Goal: Task Accomplishment & Management: Use online tool/utility

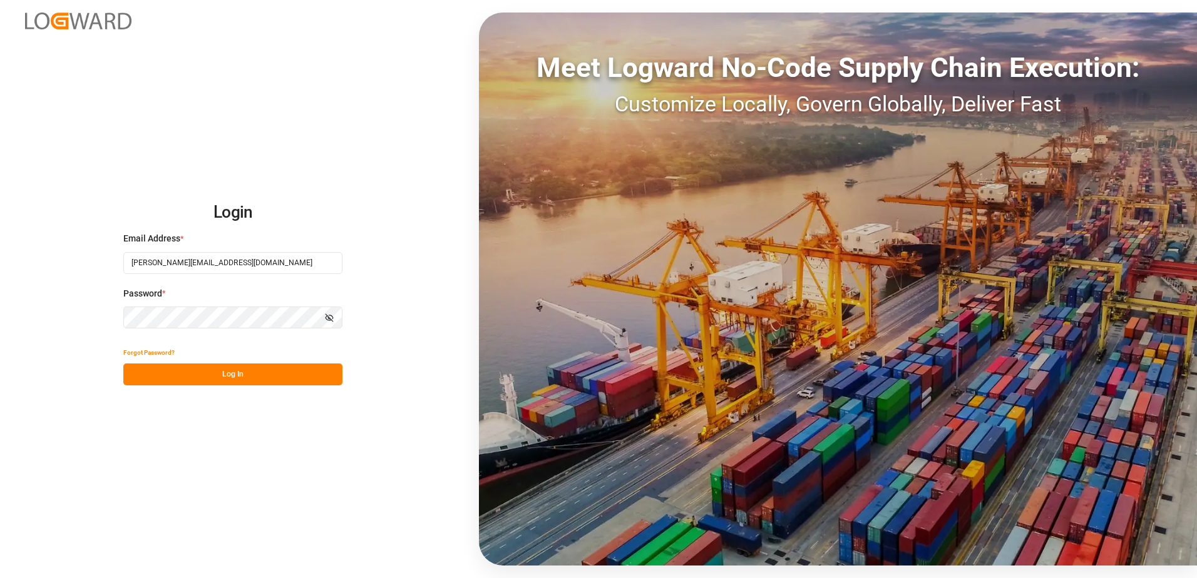
click at [257, 372] on button "Log In" at bounding box center [232, 375] width 219 height 22
